Goal: Information Seeking & Learning: Learn about a topic

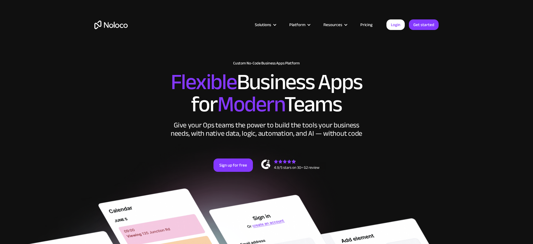
click at [368, 26] on link "Pricing" at bounding box center [366, 24] width 26 height 7
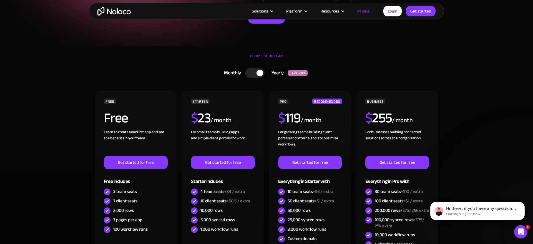
scroll to position [82, 0]
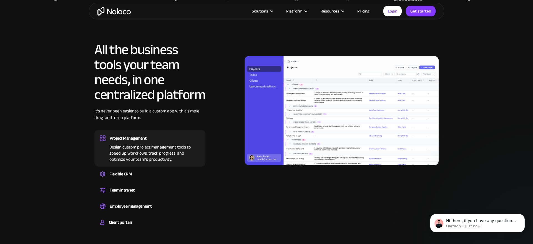
scroll to position [555, 0]
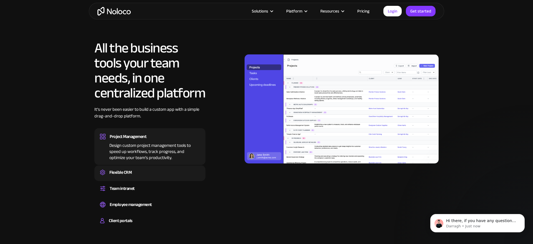
click at [117, 170] on div "Flexible CRM" at bounding box center [120, 172] width 22 height 8
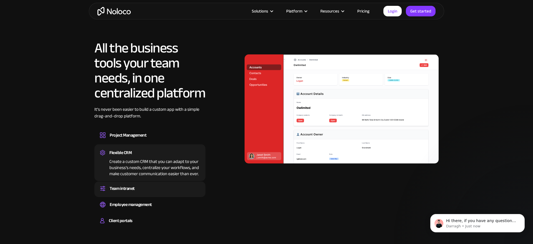
click at [122, 190] on div "Team intranet" at bounding box center [122, 188] width 25 height 8
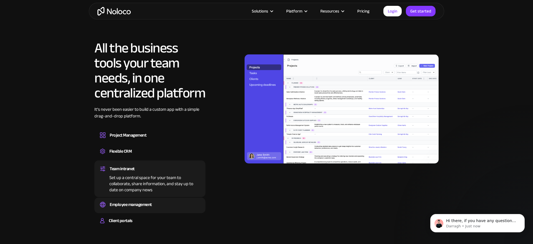
click at [123, 205] on div "Employee management" at bounding box center [131, 204] width 42 height 8
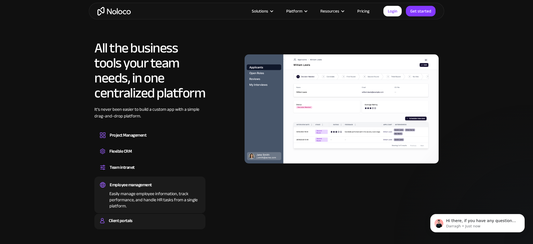
click at [123, 219] on div "Client portals" at bounding box center [120, 220] width 23 height 8
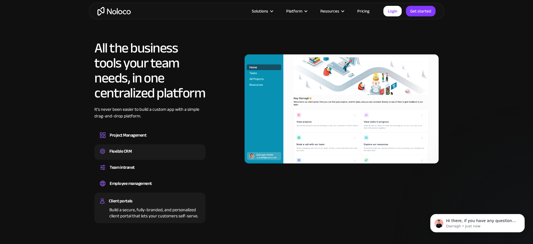
click at [128, 151] on div "Flexible CRM" at bounding box center [120, 151] width 22 height 8
